Goal: Information Seeking & Learning: Learn about a topic

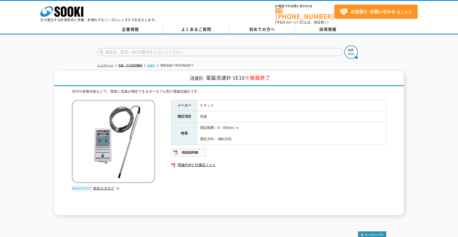
click at [153, 64] on link "流速計" at bounding box center [151, 65] width 8 height 3
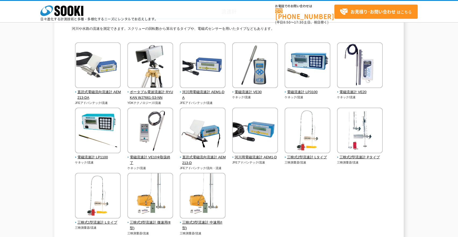
scroll to position [54, 0]
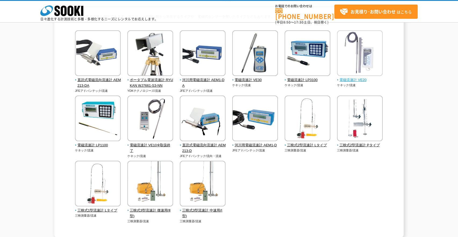
click at [363, 80] on span "電磁流速計 VE20" at bounding box center [360, 80] width 46 height 6
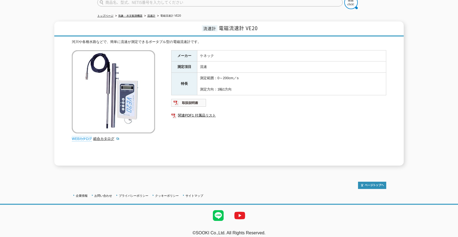
scroll to position [51, 0]
